Goal: Navigation & Orientation: Find specific page/section

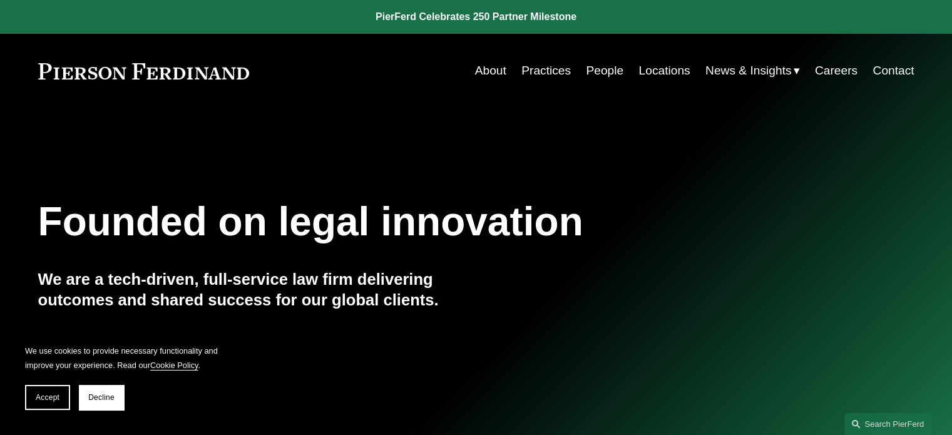
click at [545, 71] on link "Practices" at bounding box center [545, 71] width 49 height 24
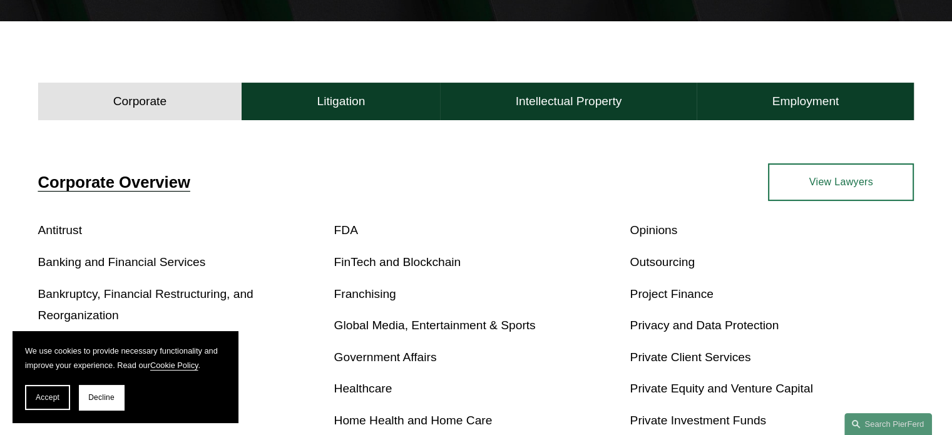
scroll to position [372, 0]
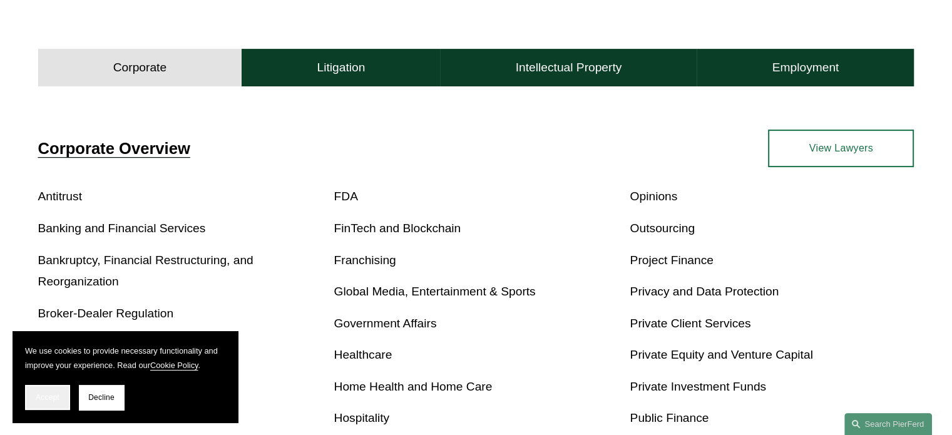
click at [53, 395] on span "Accept" at bounding box center [48, 397] width 24 height 9
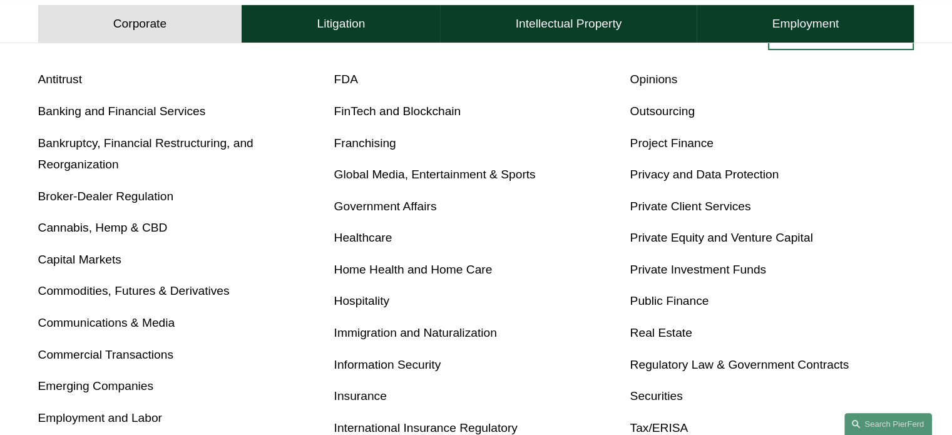
scroll to position [492, 0]
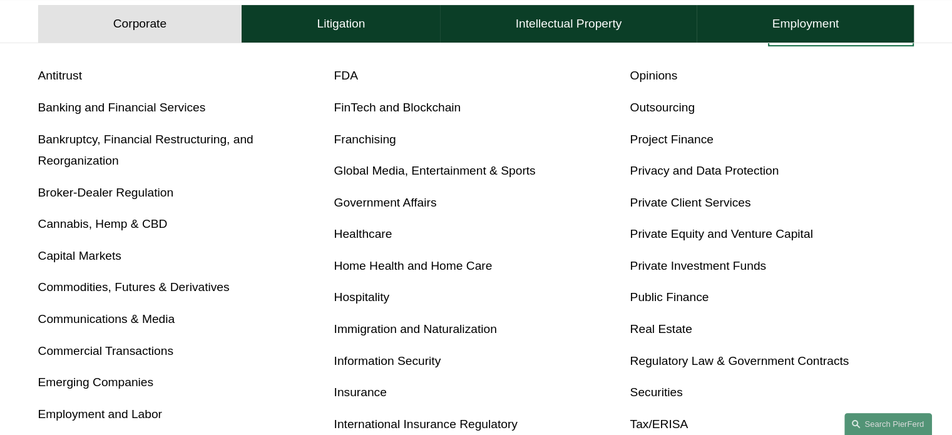
click at [659, 332] on link "Real Estate" at bounding box center [660, 328] width 62 height 13
